Goal: Transaction & Acquisition: Purchase product/service

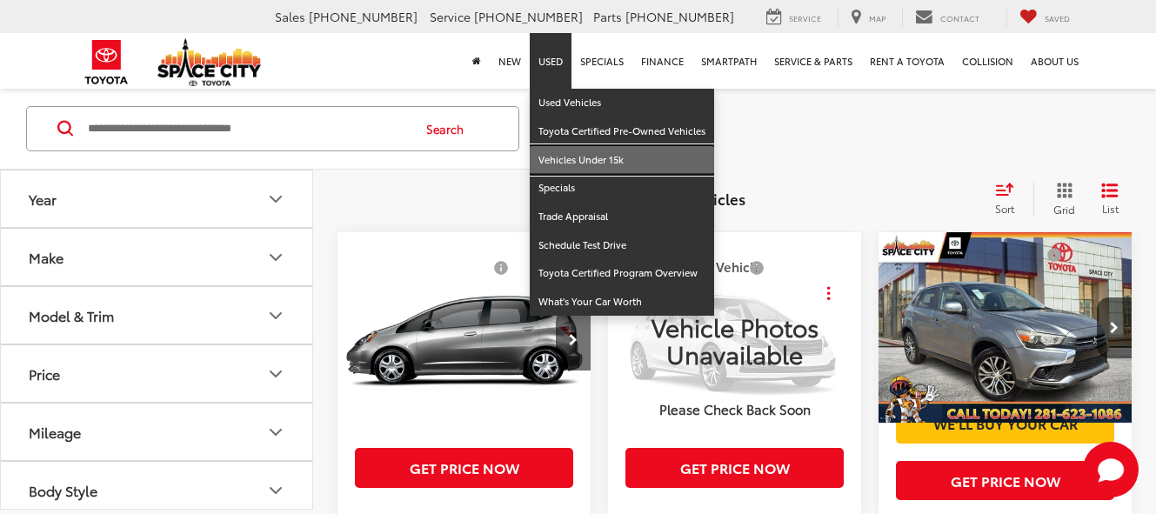
click at [591, 157] on link "Vehicles Under 15k" at bounding box center [622, 160] width 184 height 29
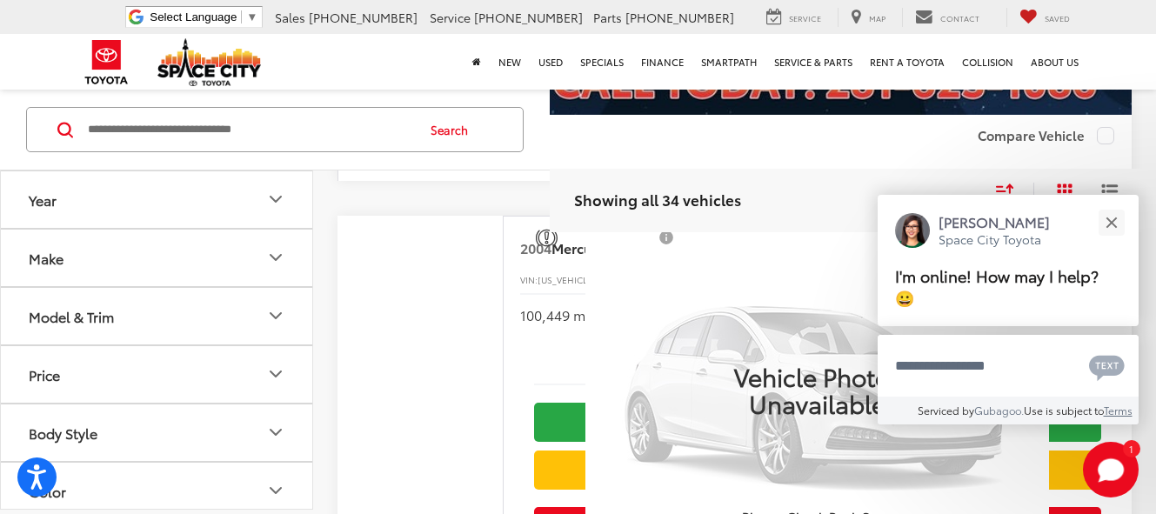
scroll to position [2087, 0]
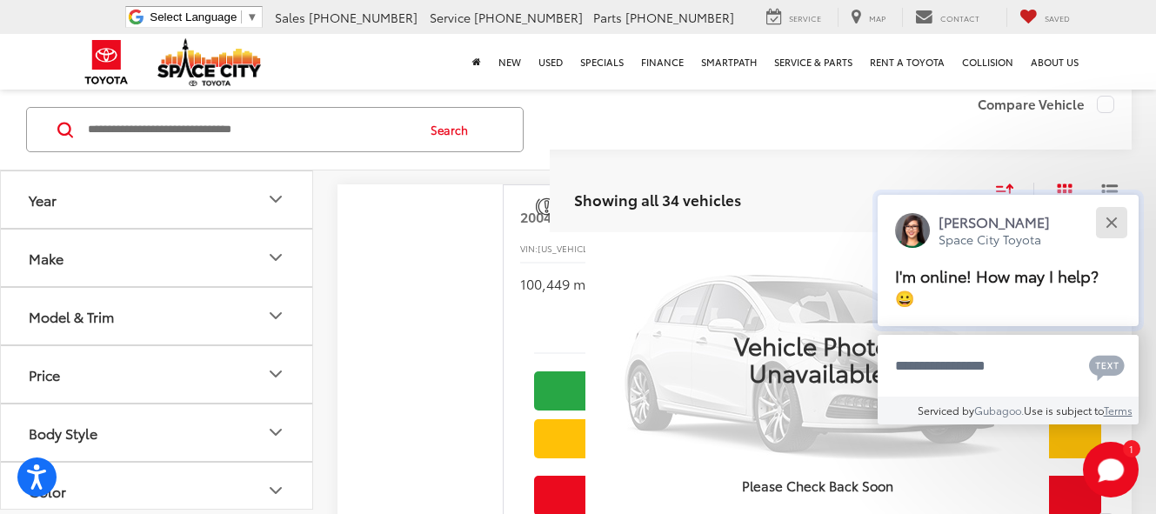
click at [1109, 228] on div "Close" at bounding box center [1110, 222] width 11 height 11
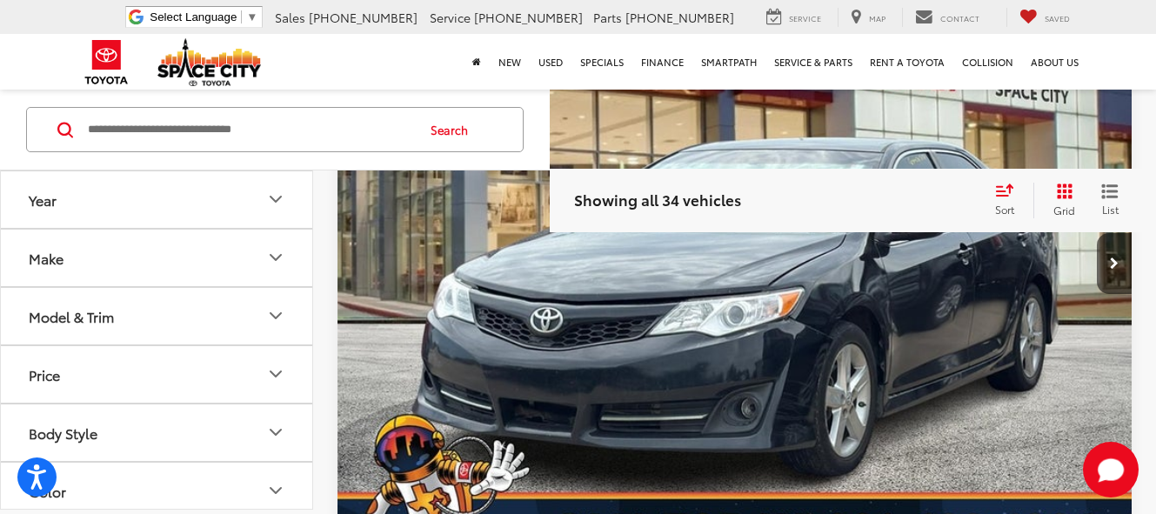
scroll to position [3914, 0]
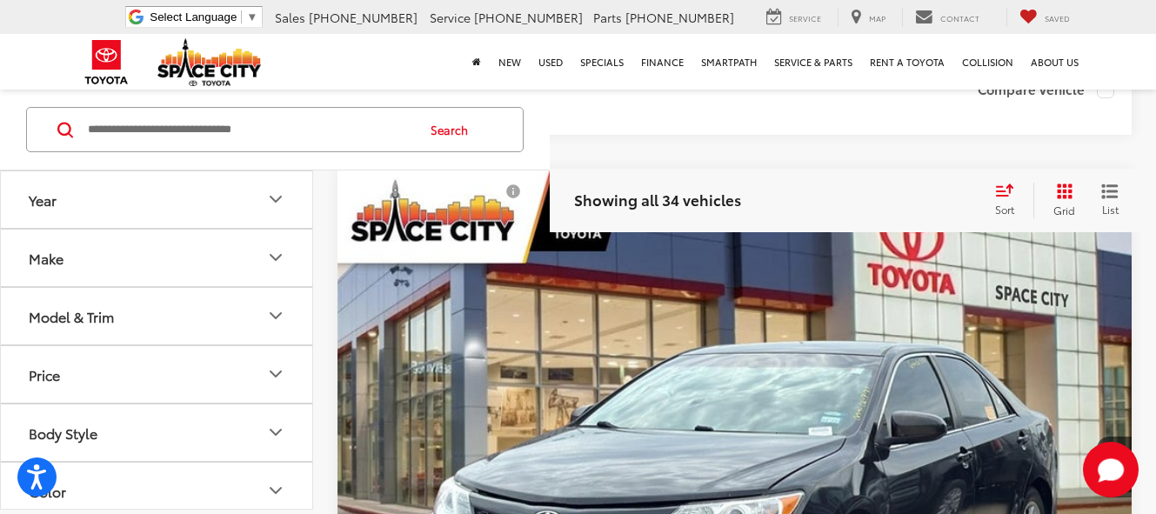
click at [666, 196] on span "Showing all 34 vehicles" at bounding box center [657, 199] width 167 height 21
click at [741, 289] on img "2013 Toyota CAMRY SE 0" at bounding box center [735, 469] width 797 height 598
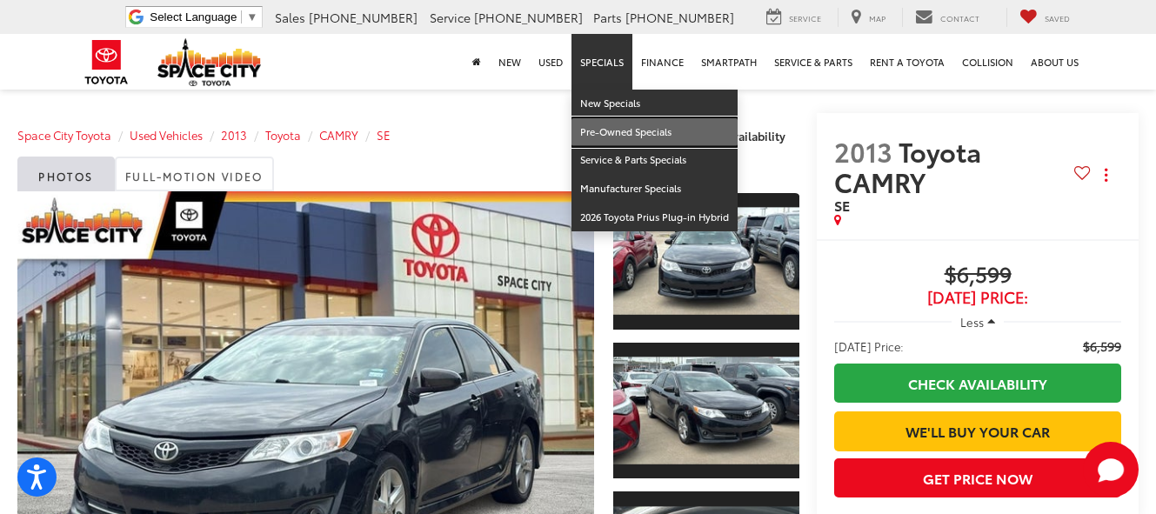
click at [614, 129] on link "Pre-Owned Specials" at bounding box center [654, 132] width 166 height 29
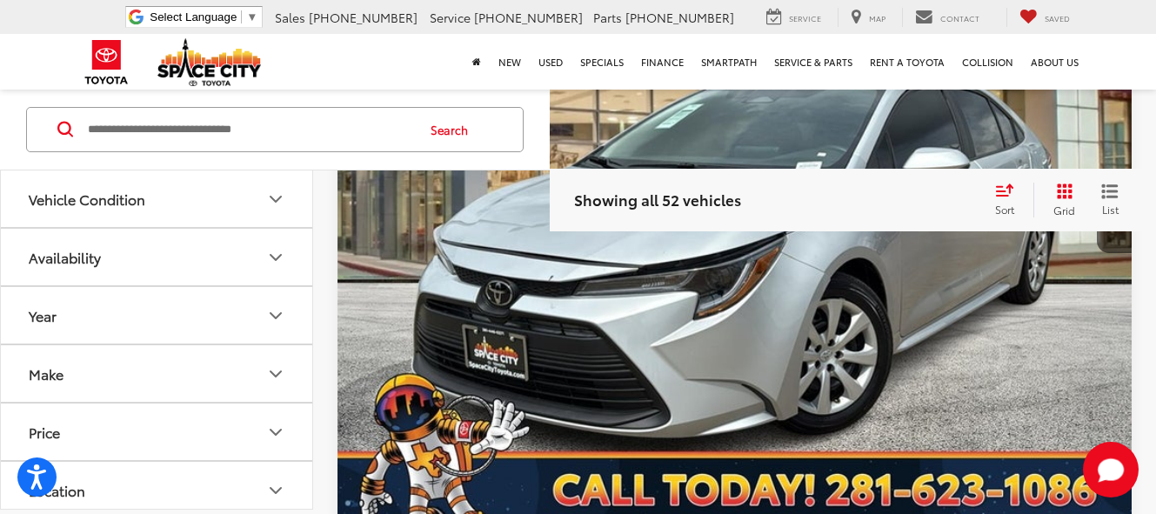
scroll to position [0, 1]
click at [671, 204] on span "Showing all 52 vehicles" at bounding box center [657, 199] width 167 height 21
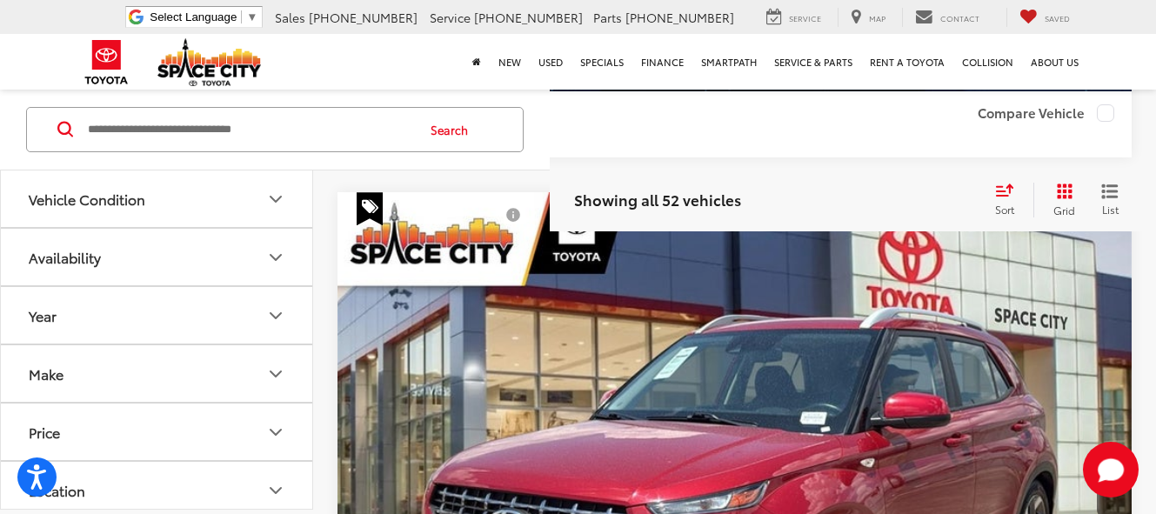
click at [627, 203] on span "Showing all 52 vehicles" at bounding box center [657, 199] width 167 height 21
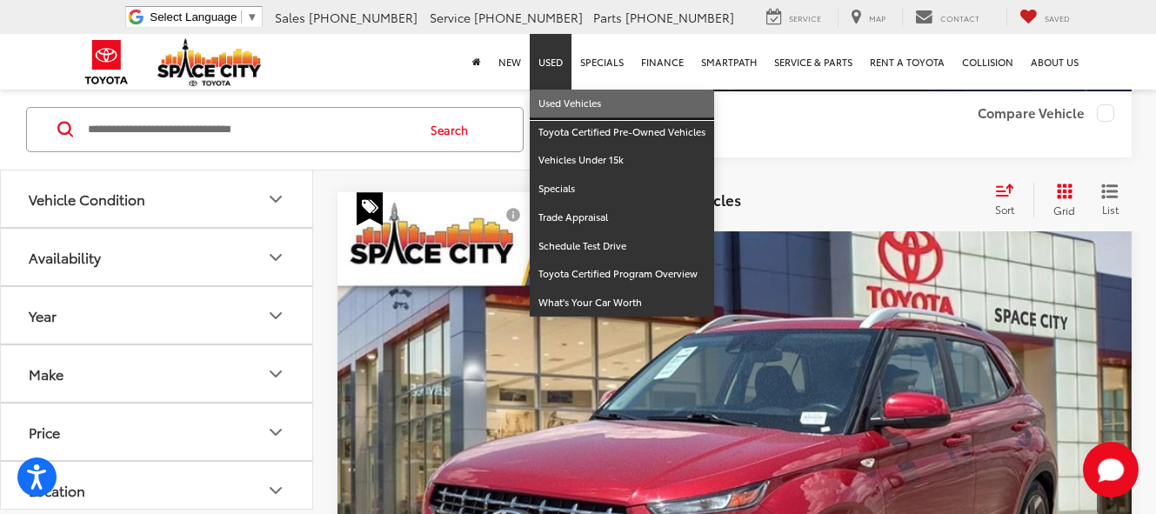
click at [560, 104] on link "Used Vehicles" at bounding box center [622, 104] width 184 height 29
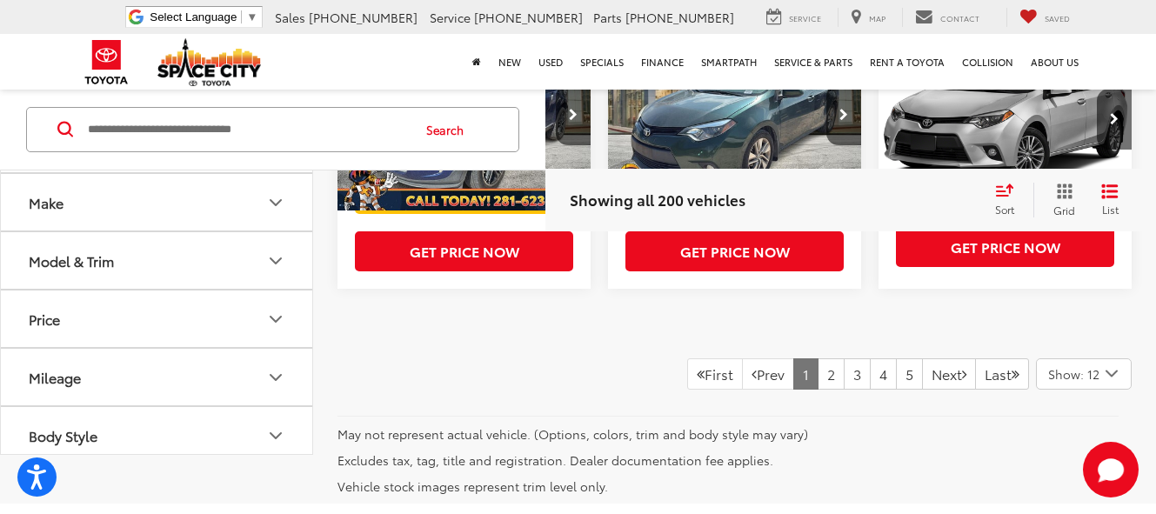
scroll to position [1424, 0]
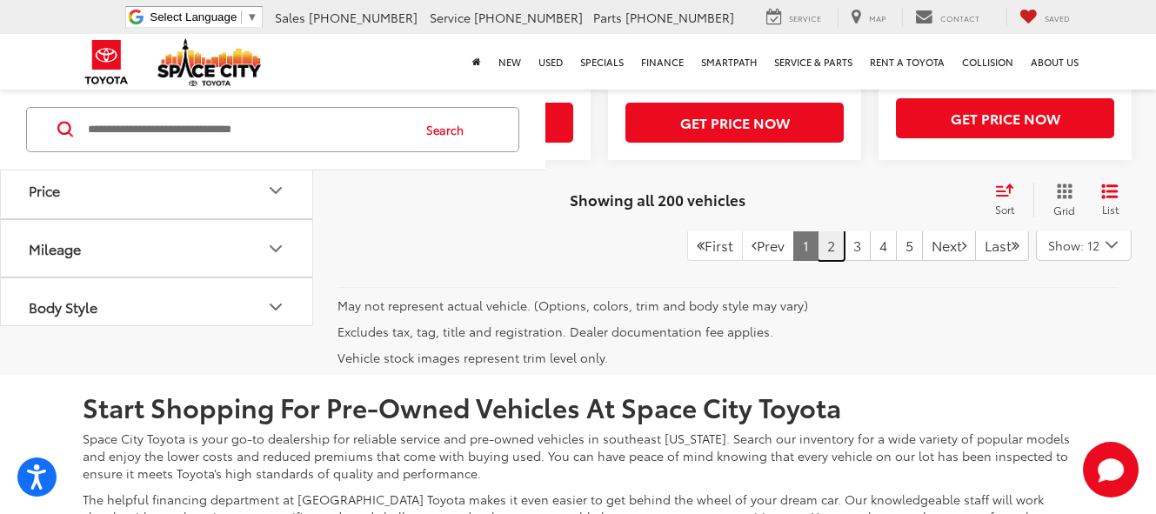
click at [818, 261] on link "2" at bounding box center [831, 245] width 27 height 31
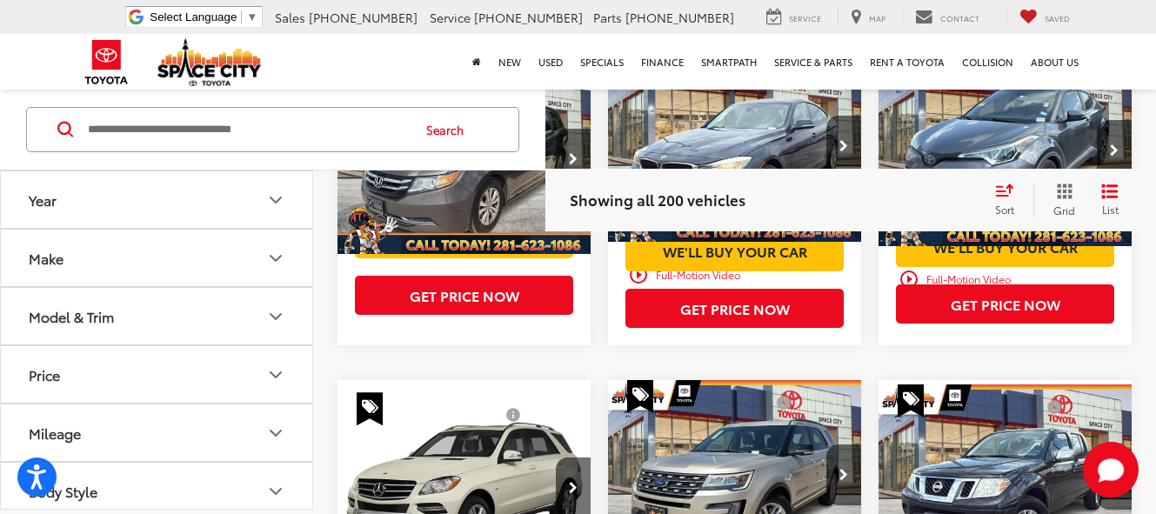
scroll to position [983, 0]
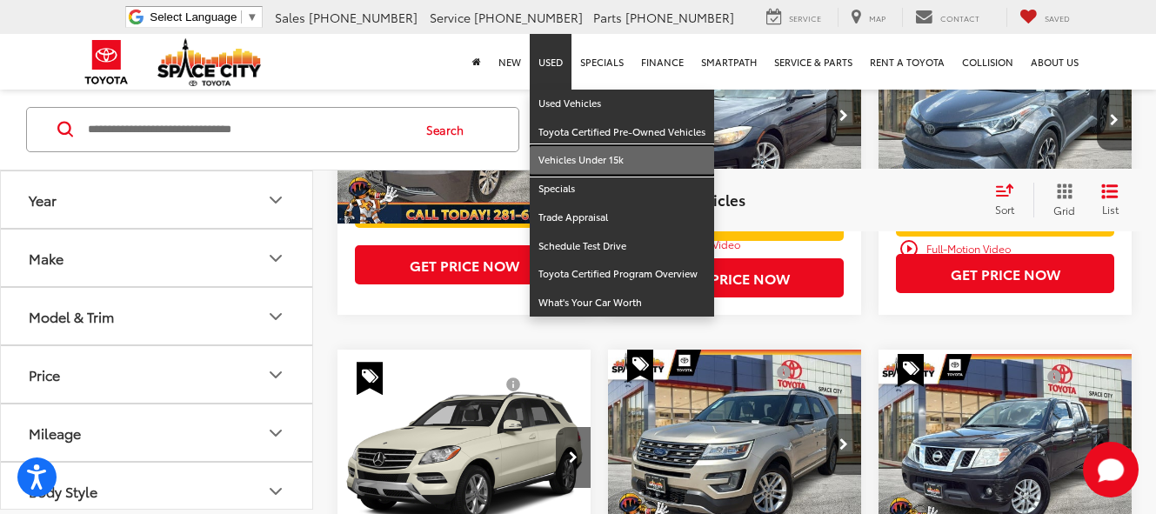
click at [562, 166] on link "Vehicles Under 15k" at bounding box center [622, 160] width 184 height 29
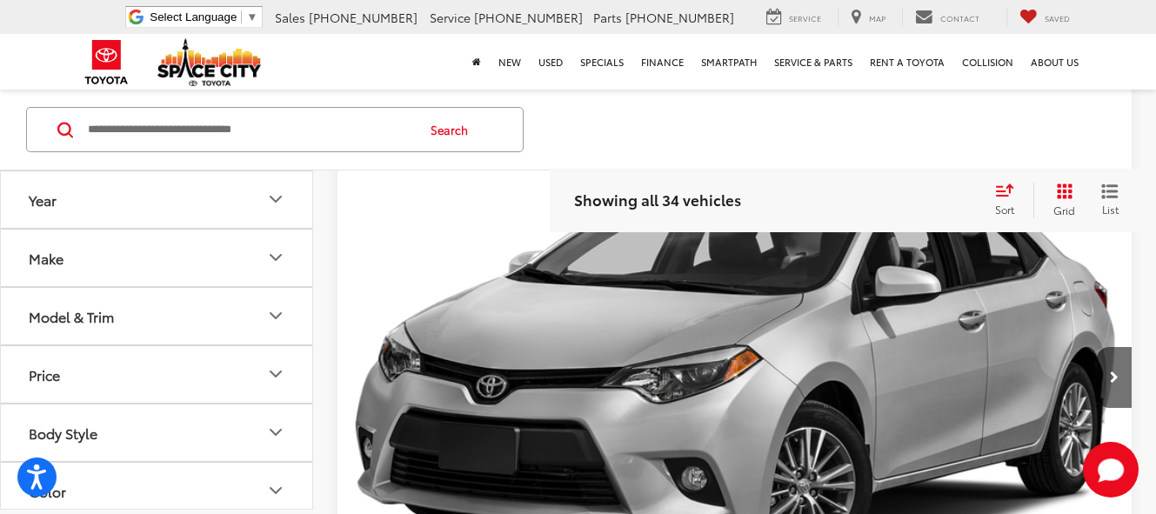
scroll to position [7459, 0]
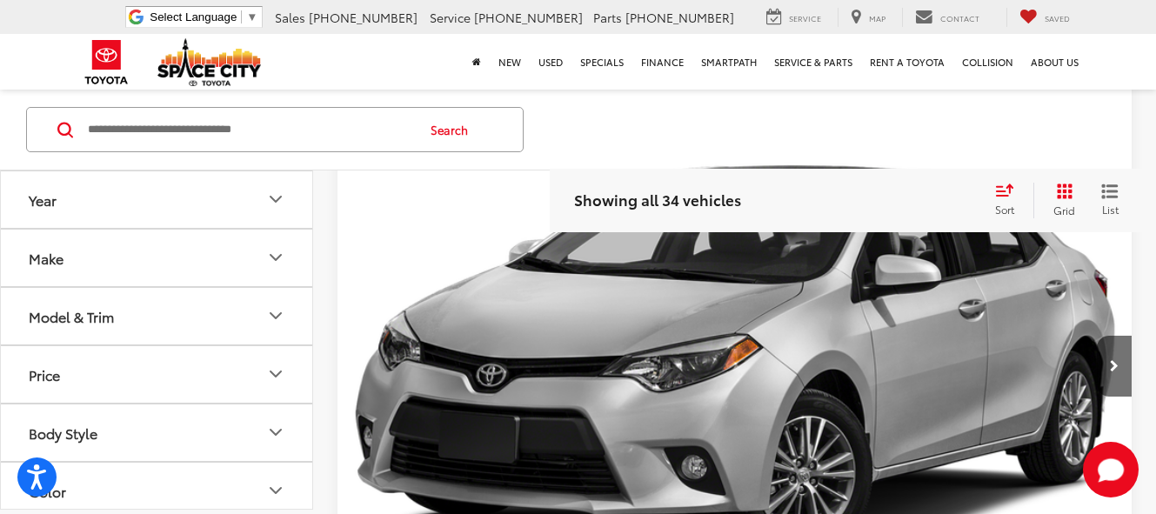
click at [651, 332] on img "2015 Toyota COROLLA L 0" at bounding box center [735, 367] width 797 height 598
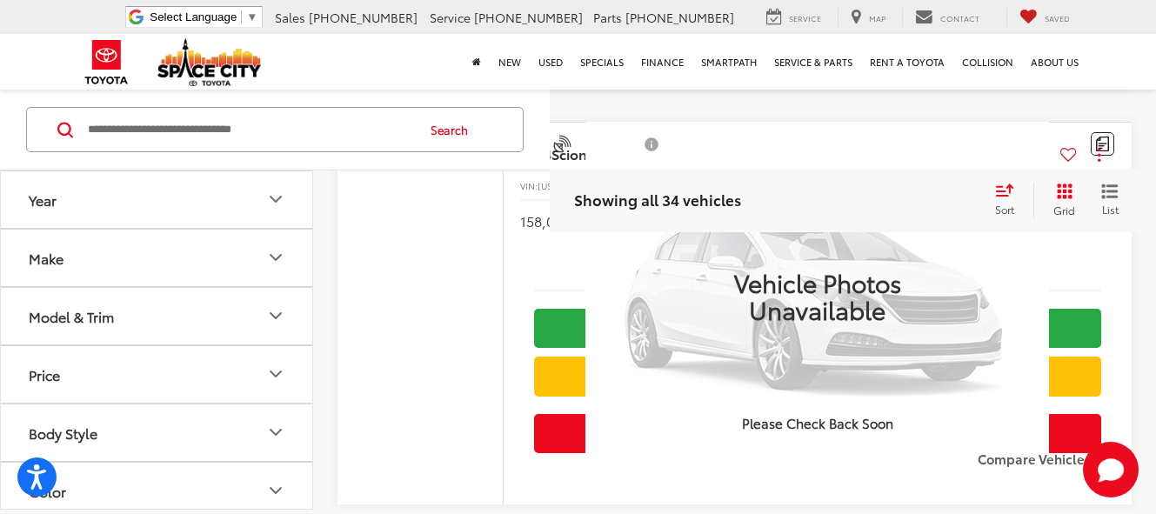
scroll to position [435, 0]
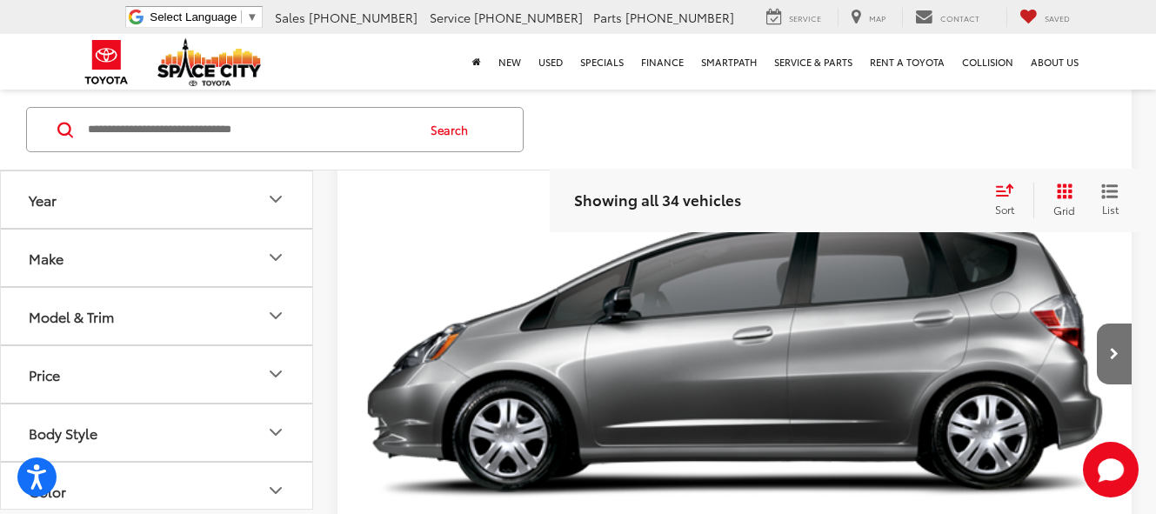
click at [788, 336] on img "2010 Honda Fit Base 0" at bounding box center [735, 356] width 797 height 598
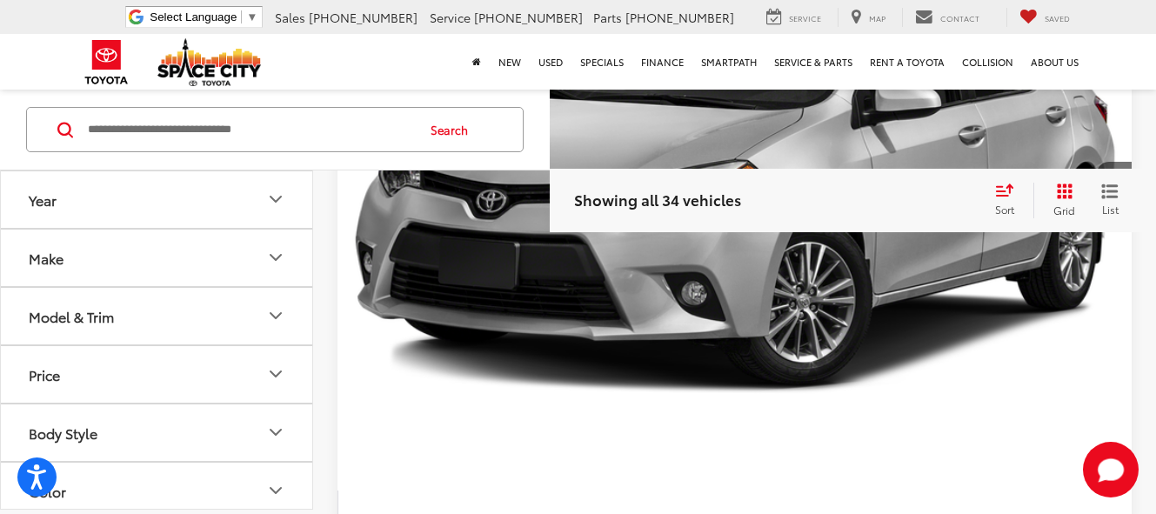
scroll to position [8080, 0]
